Goal: Transaction & Acquisition: Purchase product/service

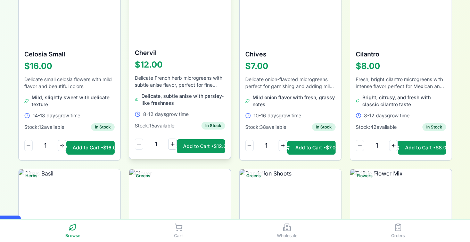
scroll to position [360, 0]
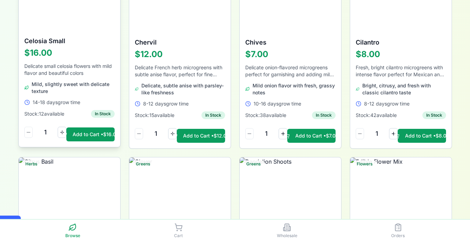
click at [96, 126] on div "1 Add to Cart • $16.00" at bounding box center [69, 135] width 101 height 24
click at [96, 129] on button "Add to Cart • $16.00" at bounding box center [90, 134] width 48 height 14
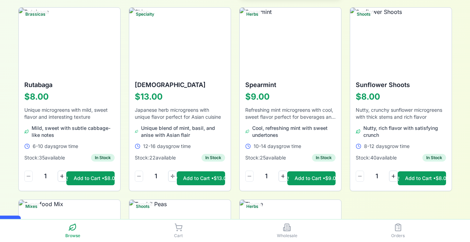
scroll to position [1084, 0]
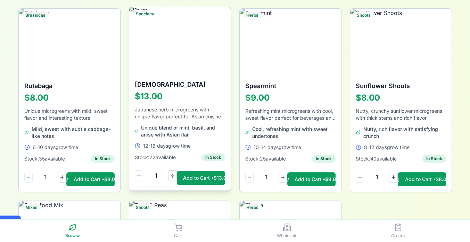
click at [219, 49] on img at bounding box center [179, 41] width 107 height 70
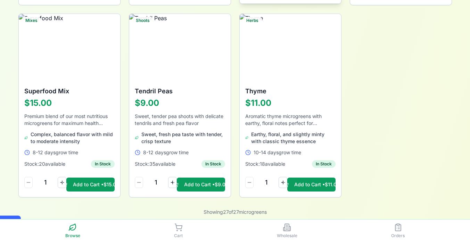
scroll to position [1274, 0]
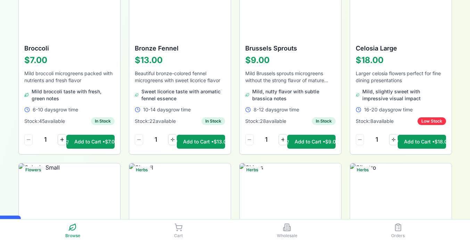
scroll to position [0, 0]
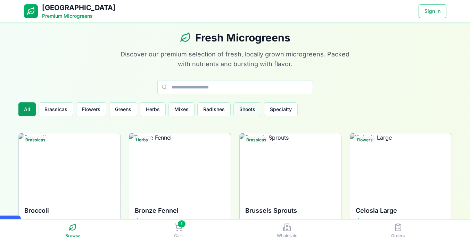
click at [240, 105] on button "Shoots" at bounding box center [248, 109] width 28 height 14
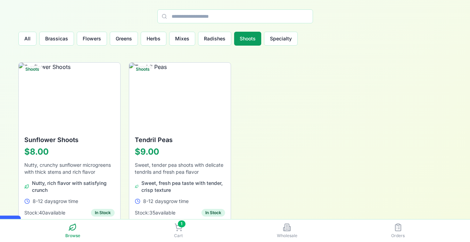
scroll to position [76, 0]
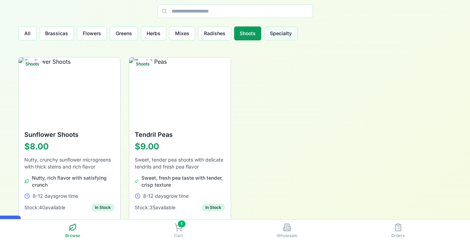
click at [280, 34] on button "Specialty" at bounding box center [281, 33] width 34 height 14
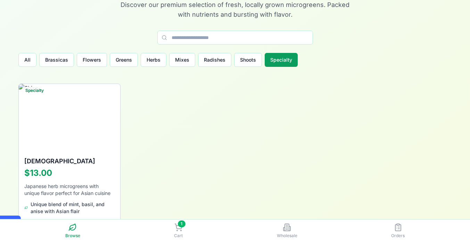
scroll to position [0, 0]
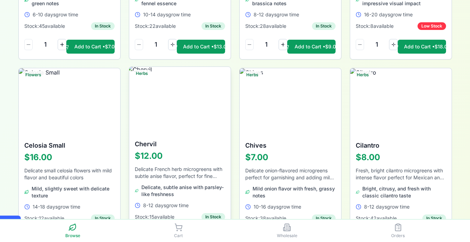
scroll to position [236, 0]
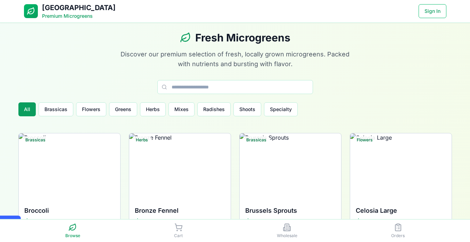
click at [74, 18] on p "Premium Microgreens" at bounding box center [79, 16] width 74 height 7
click at [171, 113] on button "Mixes" at bounding box center [182, 109] width 26 height 14
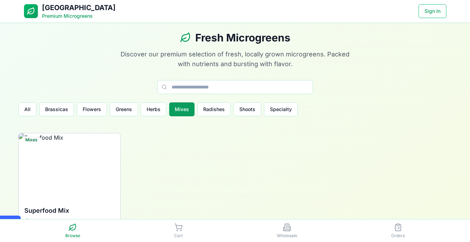
click at [165, 228] on div "Browse Cart Wholesale Orders" at bounding box center [235, 230] width 434 height 22
click at [175, 228] on icon at bounding box center [178, 227] width 8 height 8
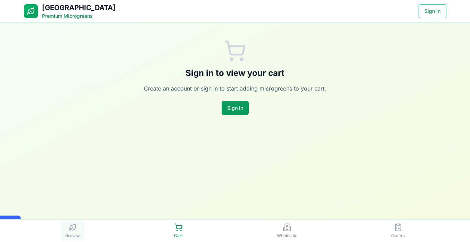
click at [73, 232] on link "Browse" at bounding box center [72, 230] width 23 height 21
